Goal: Task Accomplishment & Management: Manage account settings

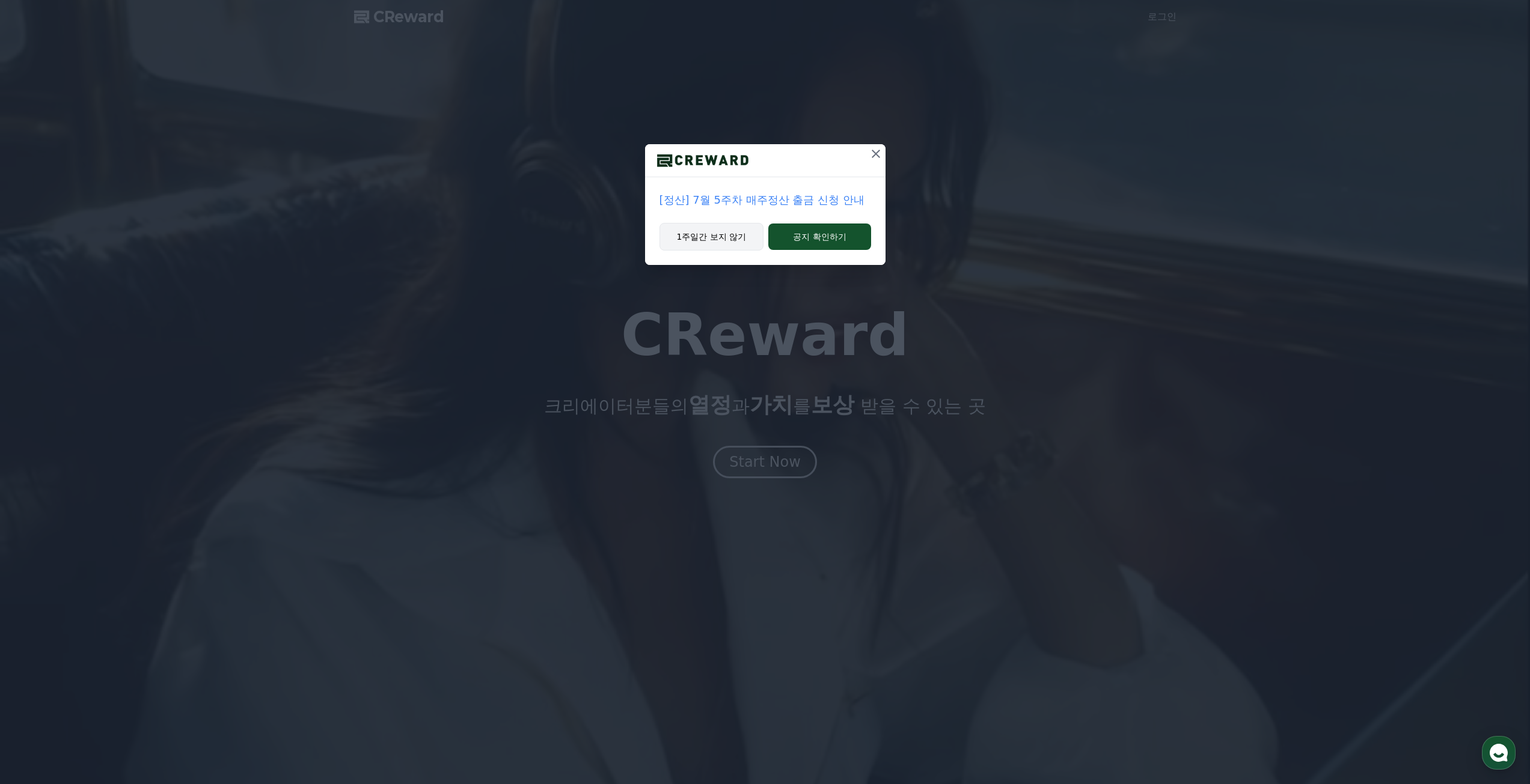
click at [737, 235] on button "1주일간 보지 않기" at bounding box center [712, 237] width 105 height 28
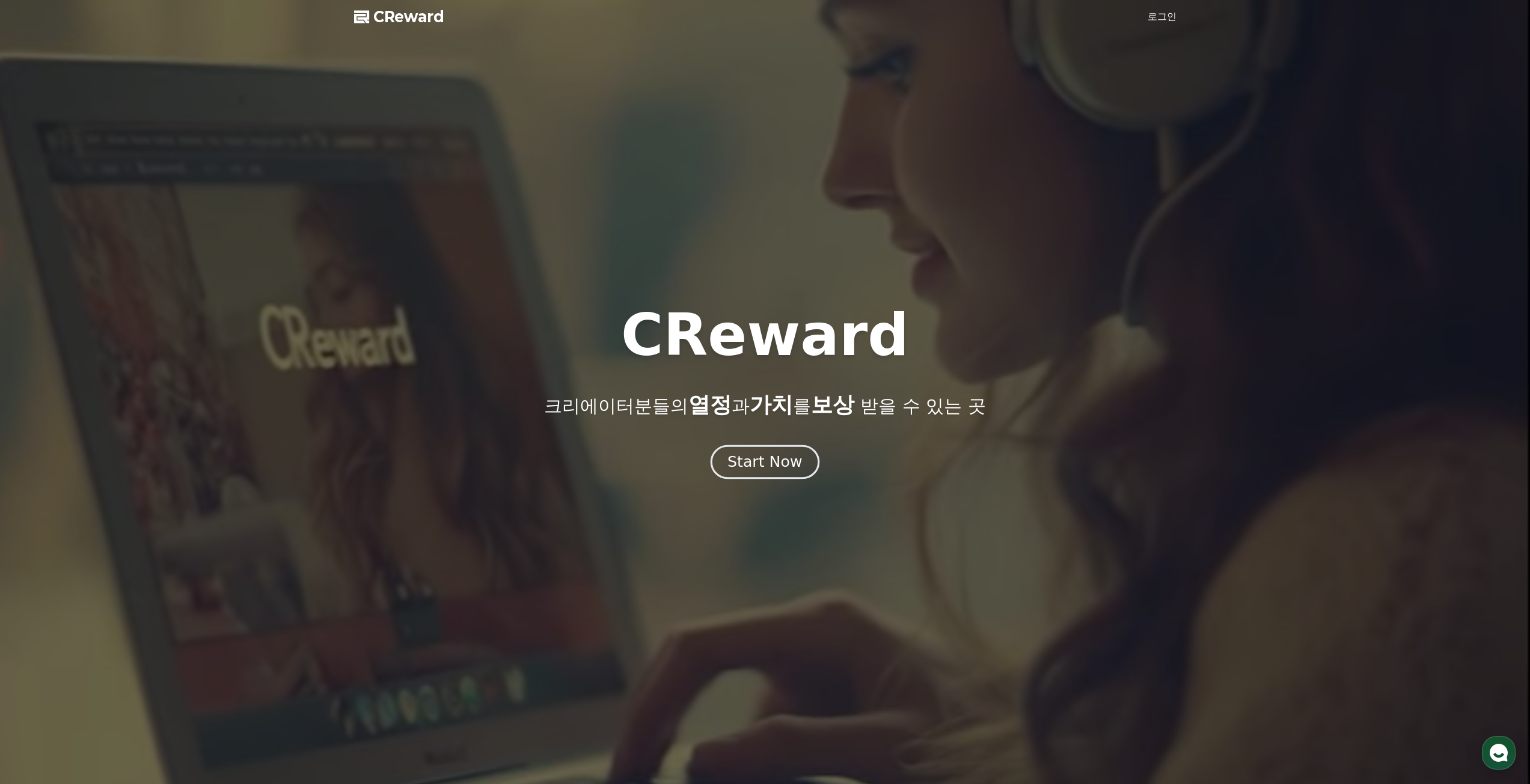
click at [779, 478] on button "Start Now" at bounding box center [764, 461] width 109 height 35
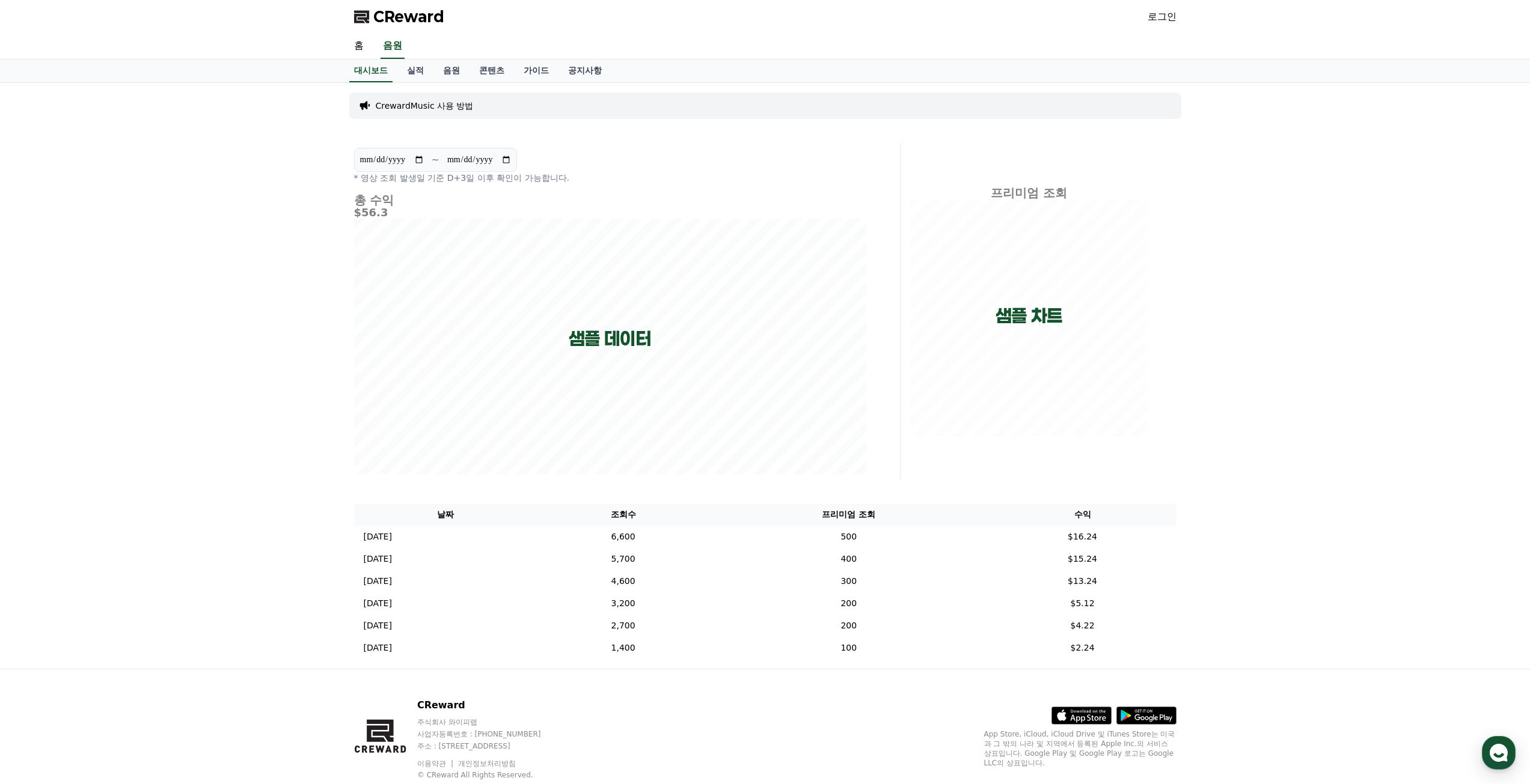
click at [1170, 10] on link "로그인" at bounding box center [1162, 16] width 29 height 14
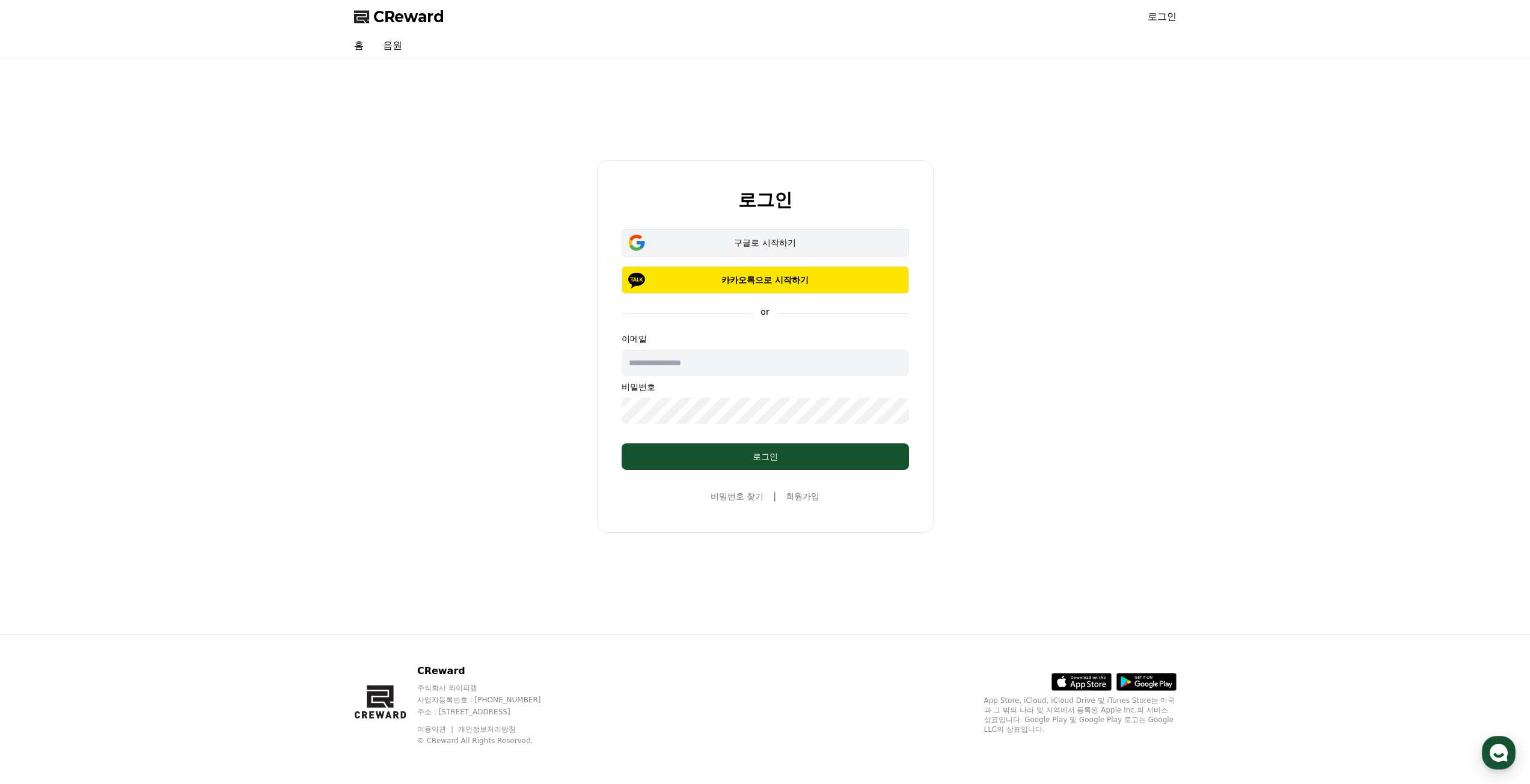
click at [826, 239] on div "구글로 시작하기" at bounding box center [766, 242] width 252 height 12
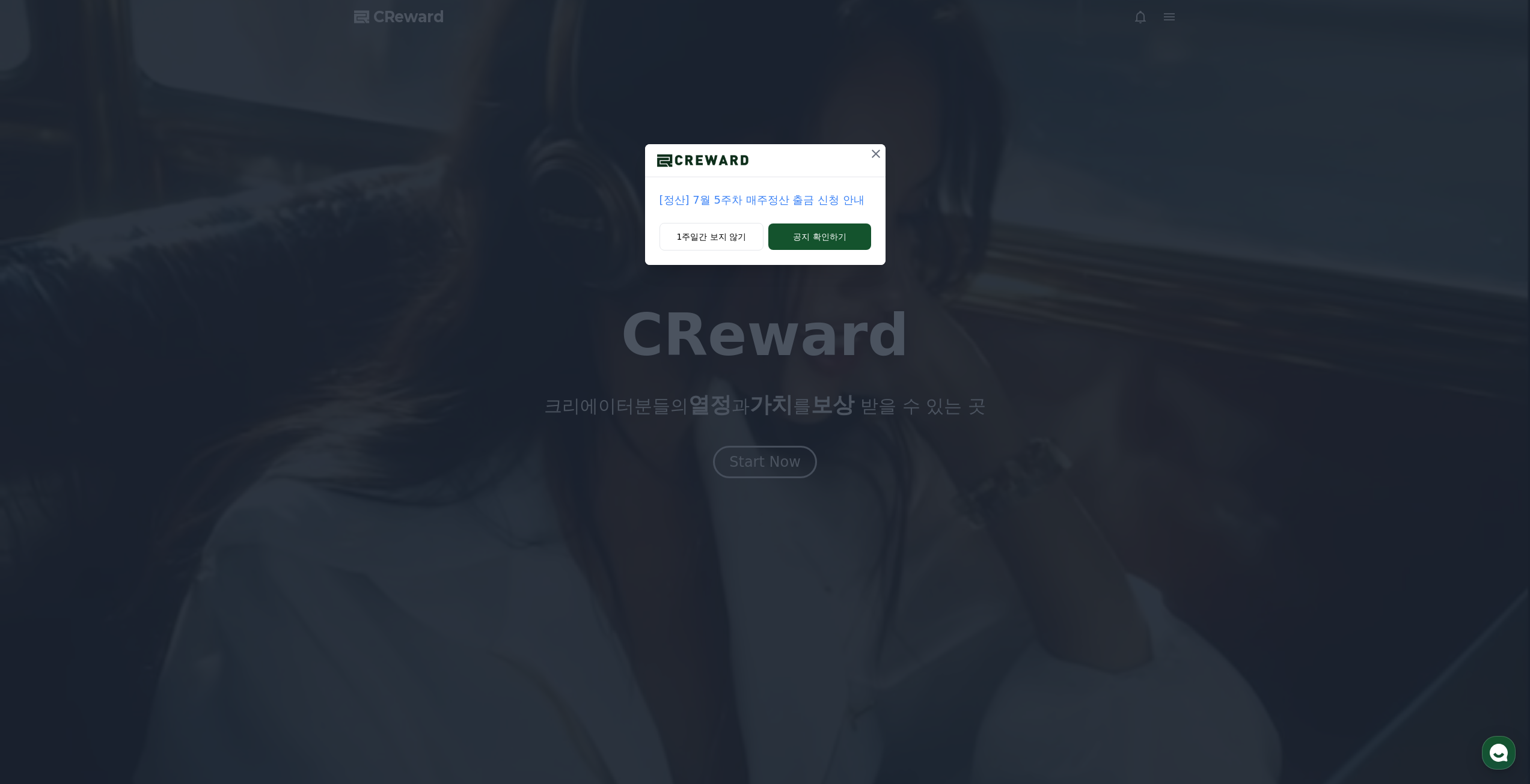
click at [873, 161] on icon at bounding box center [876, 154] width 14 height 14
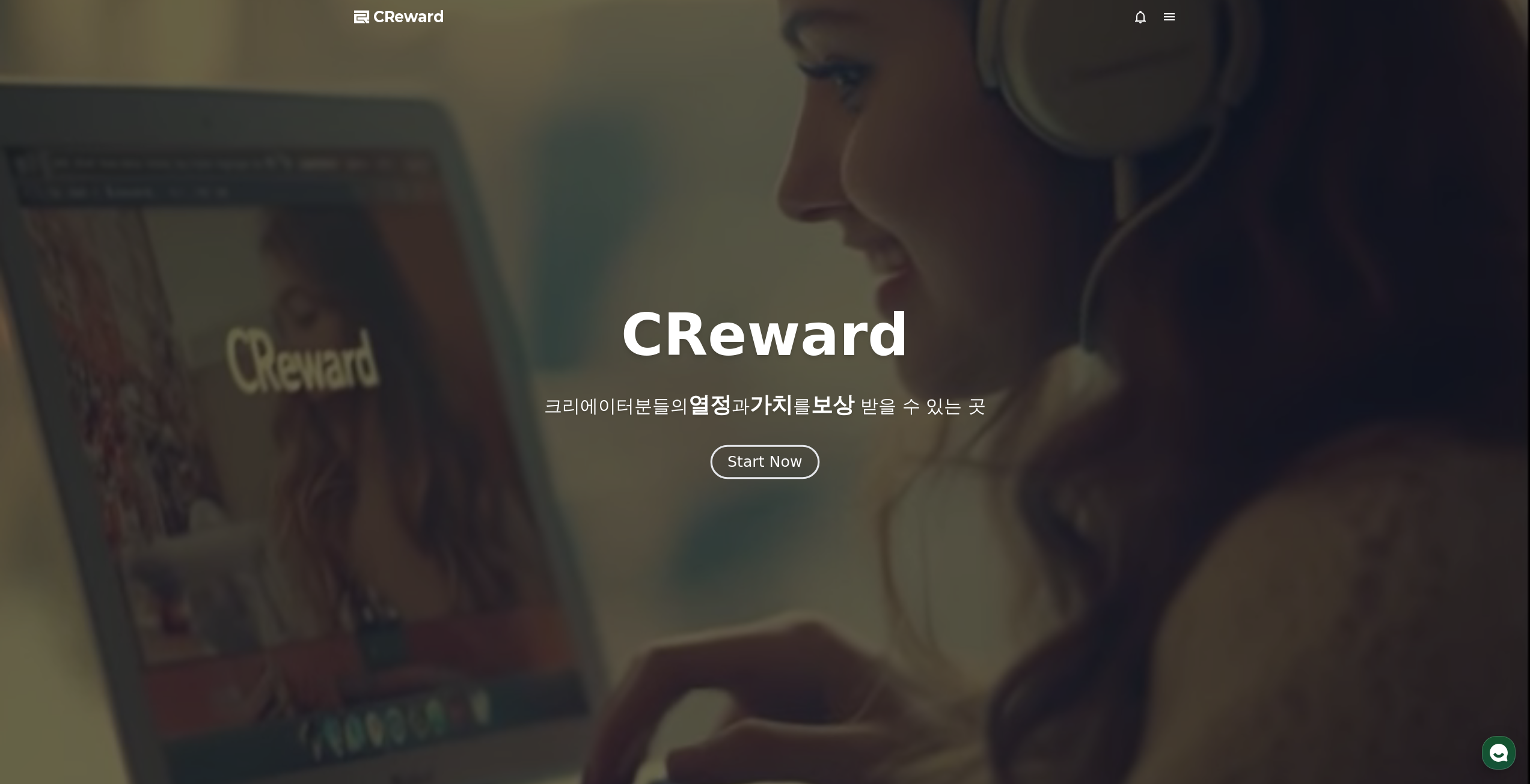
click at [784, 464] on div "Start Now" at bounding box center [764, 462] width 75 height 21
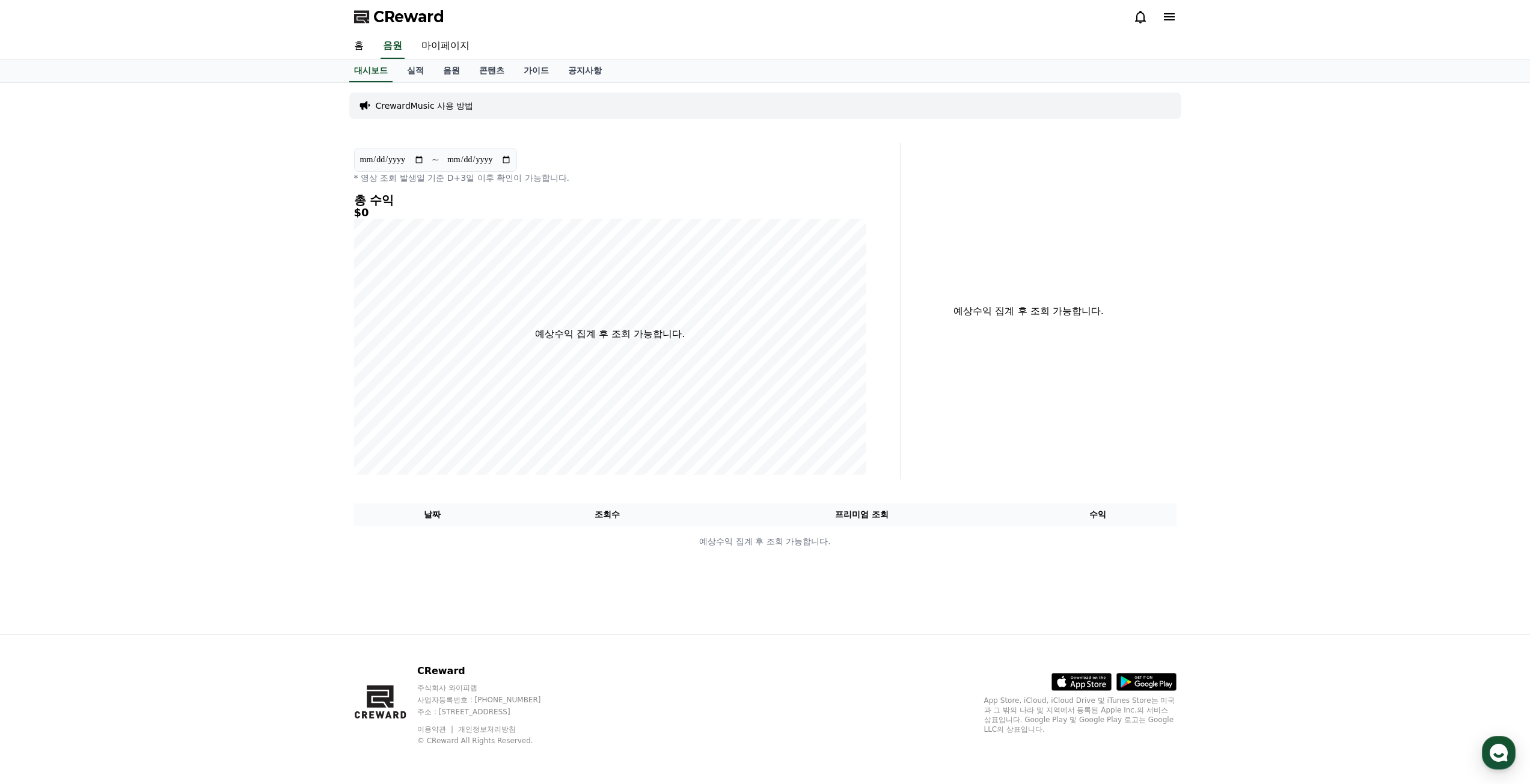
click at [192, 77] on div "대시보드 실적 음원 콘텐츠 가이드 공지사항" at bounding box center [765, 71] width 1530 height 23
click at [439, 51] on link "마이페이지" at bounding box center [445, 46] width 67 height 25
select select "**********"
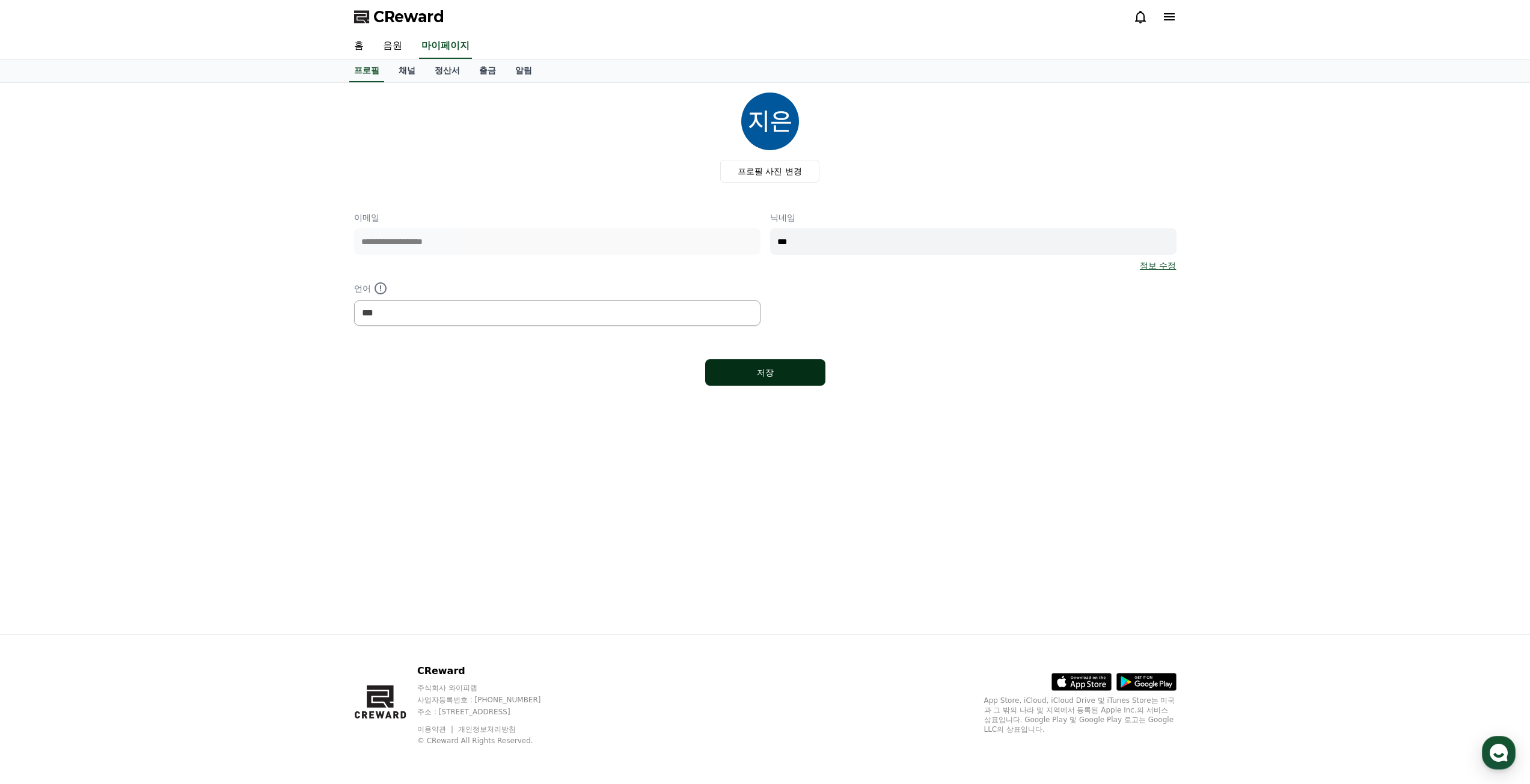
click at [768, 371] on div "저장" at bounding box center [765, 372] width 72 height 12
select select "**********"
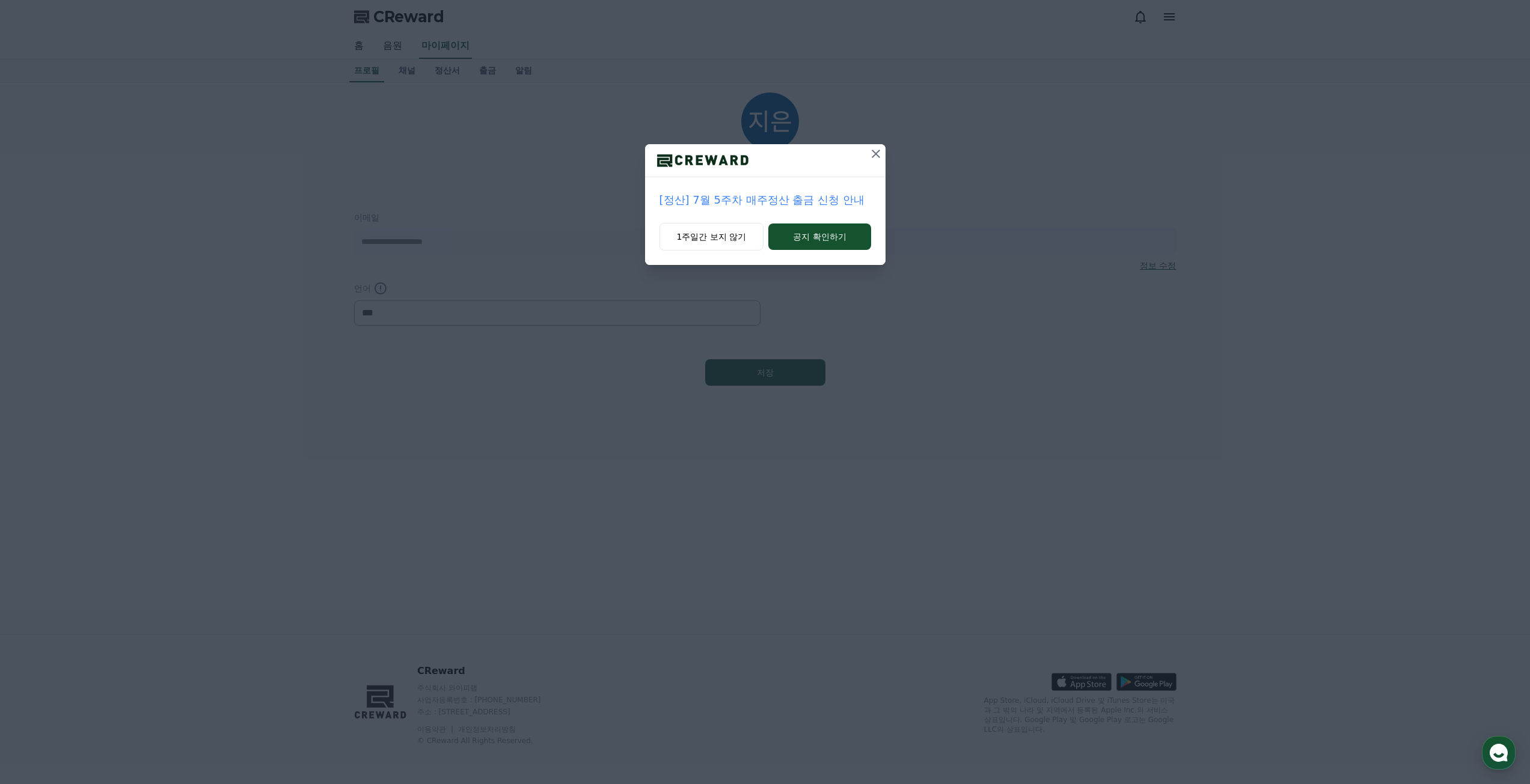
click at [873, 159] on icon at bounding box center [876, 154] width 14 height 14
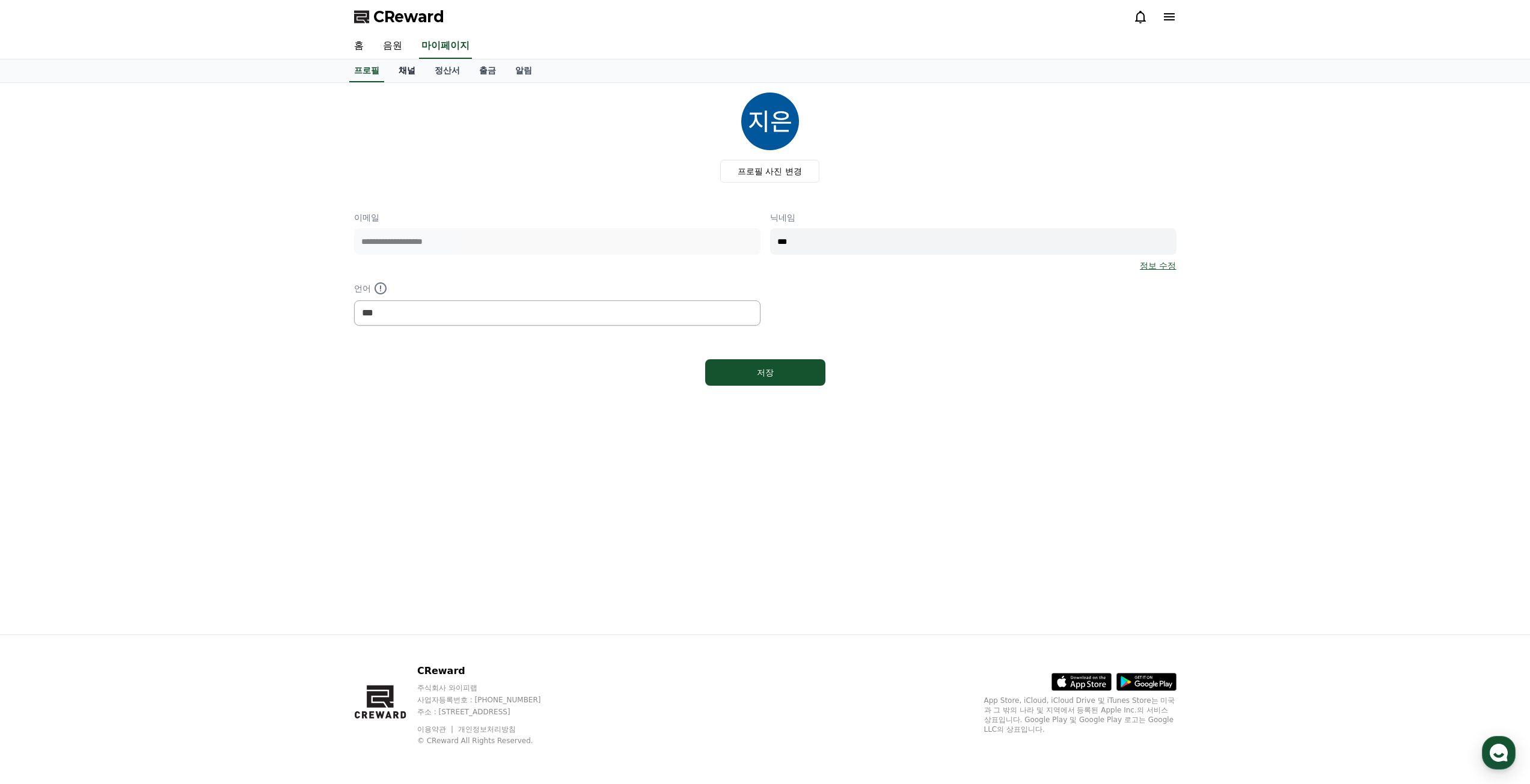
click at [413, 70] on link "채널" at bounding box center [406, 71] width 36 height 23
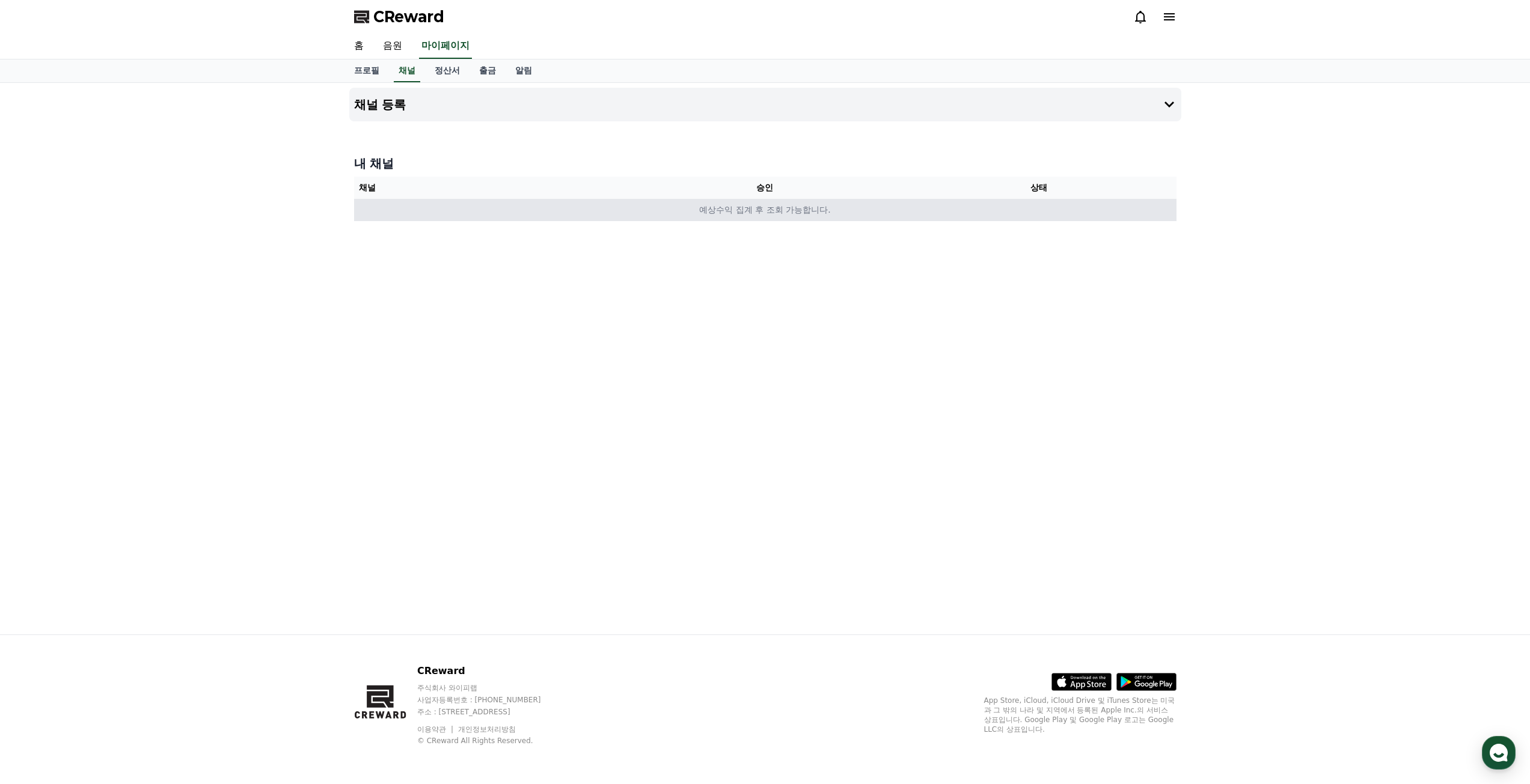
click at [810, 210] on td "예상수익 집계 후 조회 가능합니다." at bounding box center [765, 210] width 822 height 22
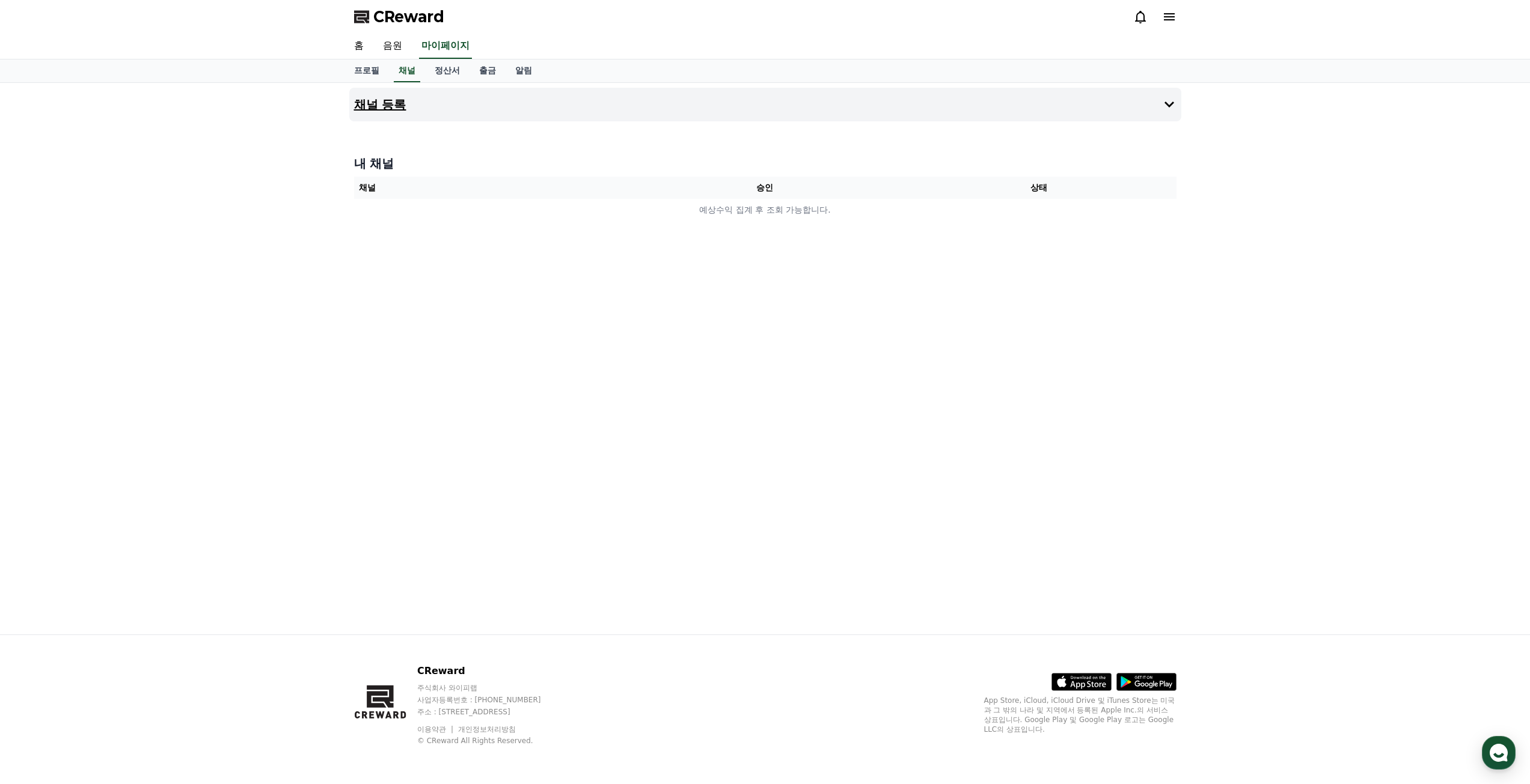
click at [440, 97] on button "채널 등록" at bounding box center [765, 105] width 832 height 34
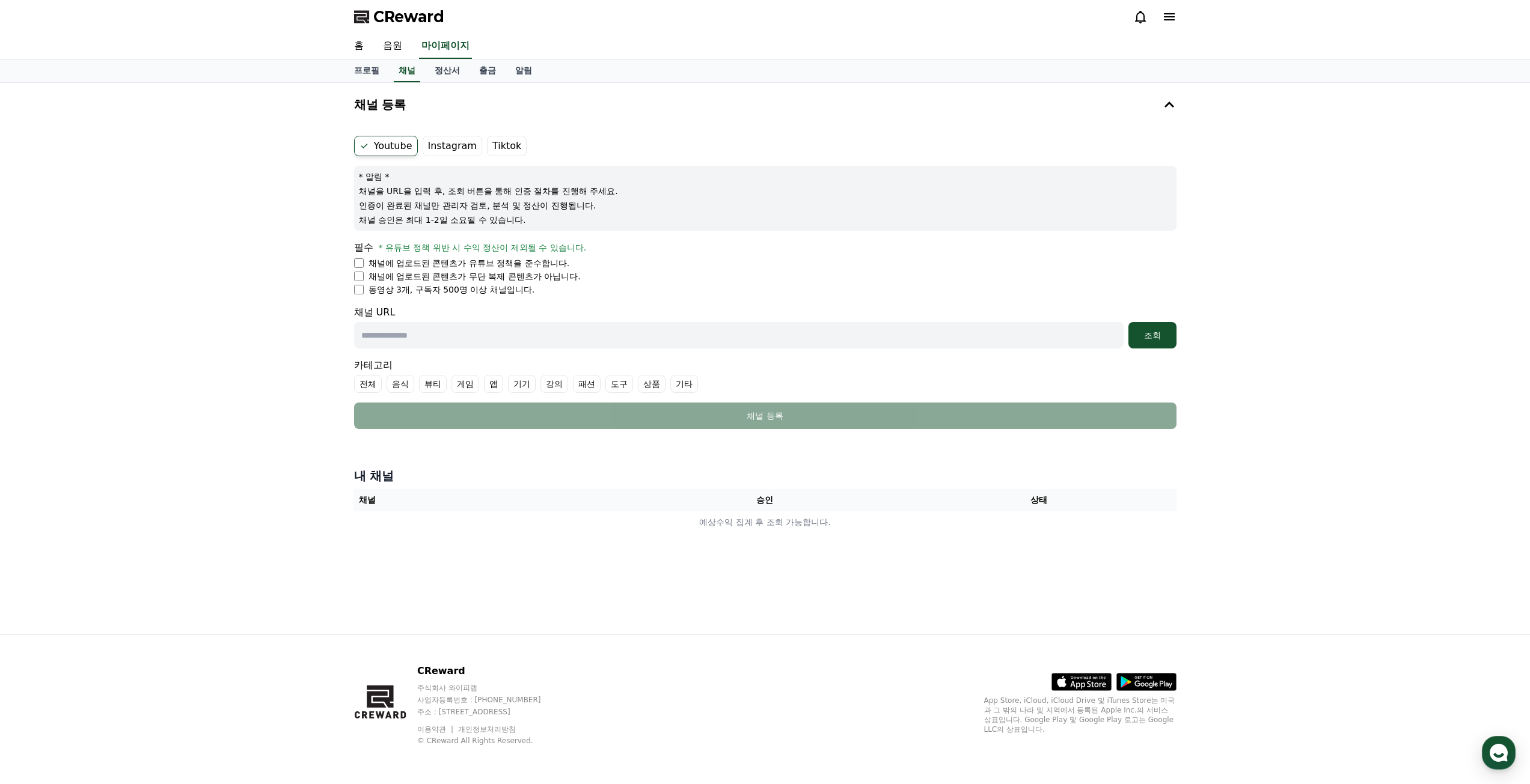
click at [358, 282] on li "채널에 업로드된 콘텐츠가 무단 복제 콘텐츠가 아닙니다." at bounding box center [765, 276] width 822 height 12
drag, startPoint x: 475, startPoint y: 276, endPoint x: 542, endPoint y: 289, distance: 68.2
click at [542, 289] on ul "채널에 업로드된 콘텐츠가 유튜브 정책을 준수합니다. 채널에 업로드된 콘텐츠가 무단 복제 콘텐츠가 아닙니다. 동영상 3개, 구독자 500명 이상…" at bounding box center [765, 276] width 822 height 38
click at [581, 286] on li "동영상 3개, 구독자 500명 이상 채널입니다." at bounding box center [765, 289] width 822 height 12
click at [355, 259] on ul "채널에 업로드된 콘텐츠가 유튜브 정책을 준수합니다. 채널에 업로드된 콘텐츠가 무단 복제 콘텐츠가 아닙니다. 동영상 3개, 구독자 500명 이상…" at bounding box center [765, 276] width 822 height 38
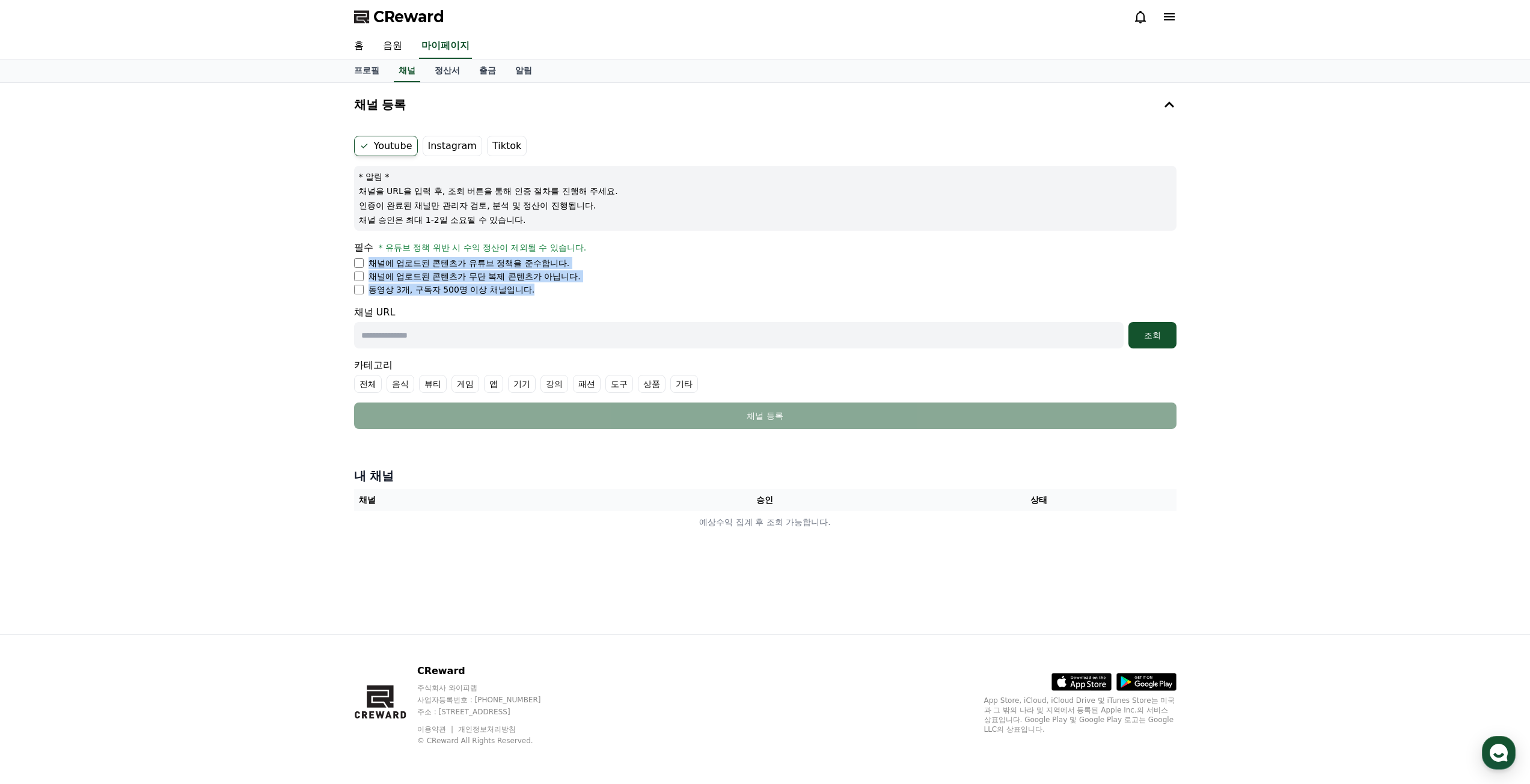
click at [328, 259] on div "채널 등록 Youtube Instagram Tiktok * 알림 * 채널을 URL을 입력 후, 조회 버튼을 통해 인증 절차를 진행해 주세요. …" at bounding box center [765, 358] width 1530 height 552
drag, startPoint x: 340, startPoint y: 257, endPoint x: 584, endPoint y: 303, distance: 248.3
click at [584, 303] on div "채널 등록 Youtube Instagram Tiktok * 알림 * 채널을 URL을 입력 후, 조회 버튼을 통해 인증 절차를 진행해 주세요. …" at bounding box center [765, 358] width 1530 height 552
click at [584, 303] on form "Youtube Instagram Tiktok * 알림 * 채널을 URL을 입력 후, 조회 버튼을 통해 인증 절차를 진행해 주세요. 인증이 완료…" at bounding box center [765, 282] width 822 height 293
